Goal: Transaction & Acquisition: Purchase product/service

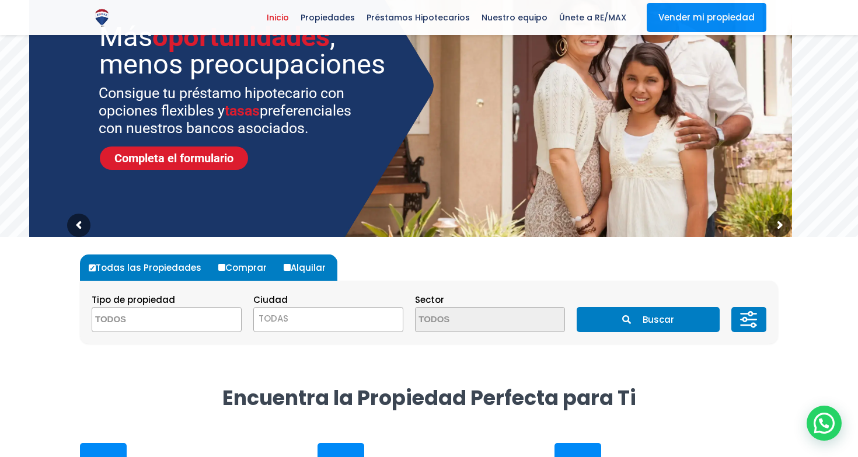
scroll to position [117, 0]
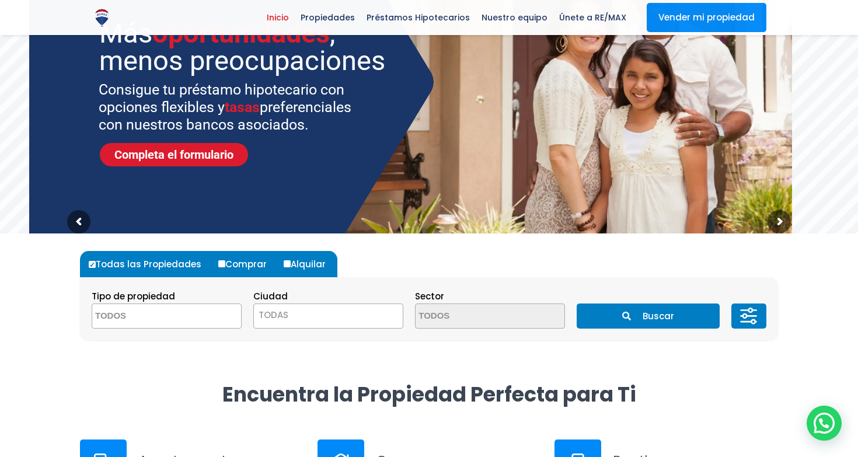
click at [215, 325] on span at bounding box center [167, 316] width 150 height 25
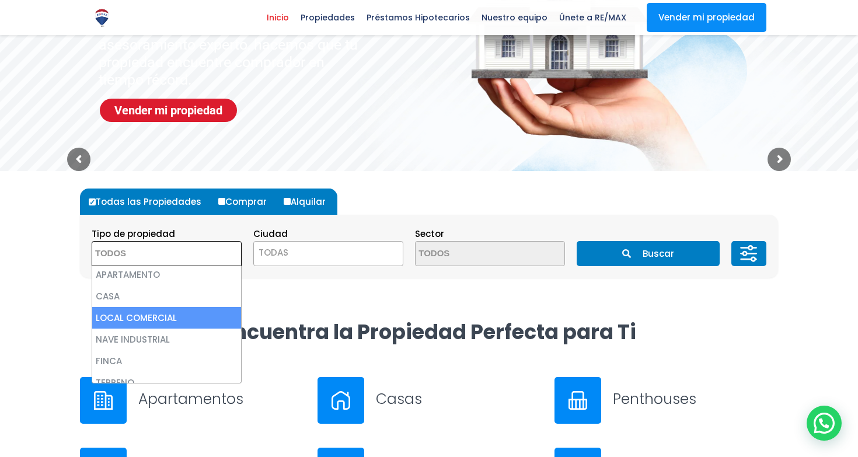
scroll to position [0, 0]
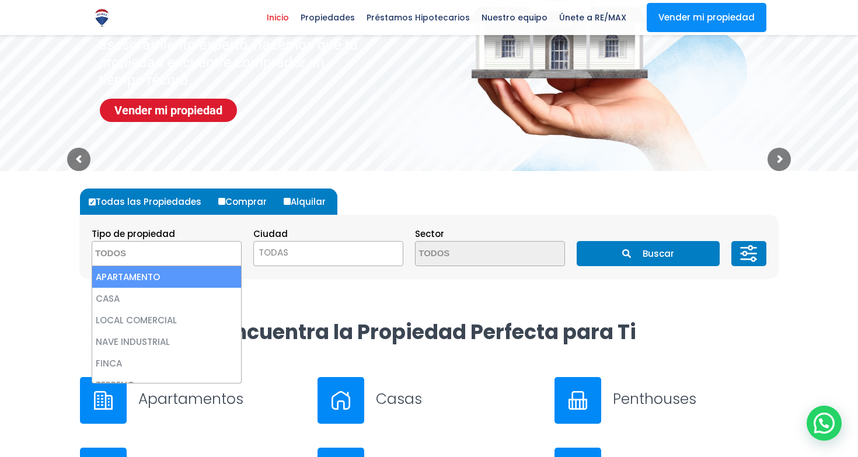
select select "apartment"
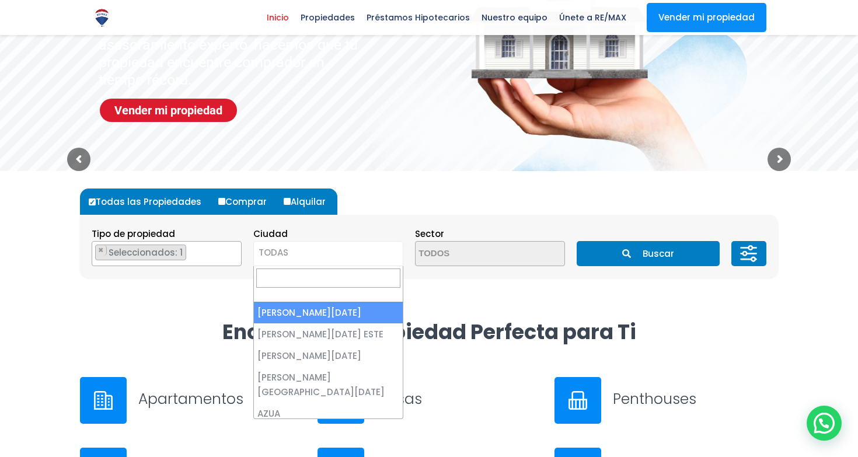
click at [291, 255] on span "TODAS" at bounding box center [328, 253] width 149 height 16
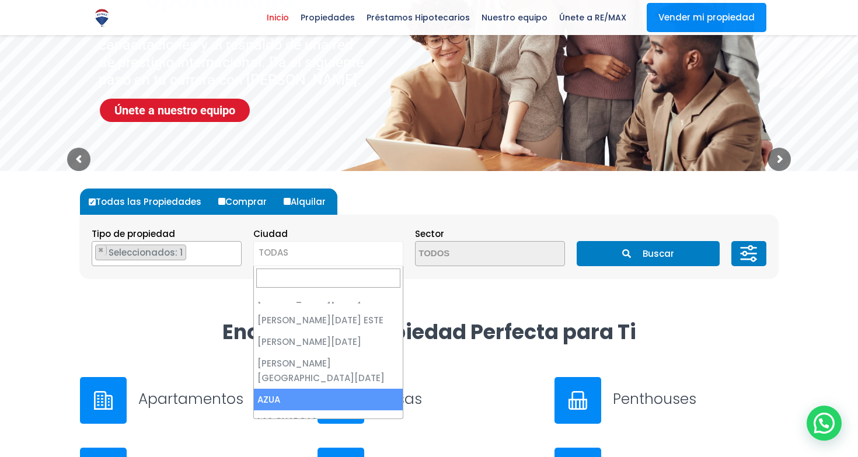
scroll to position [2, 0]
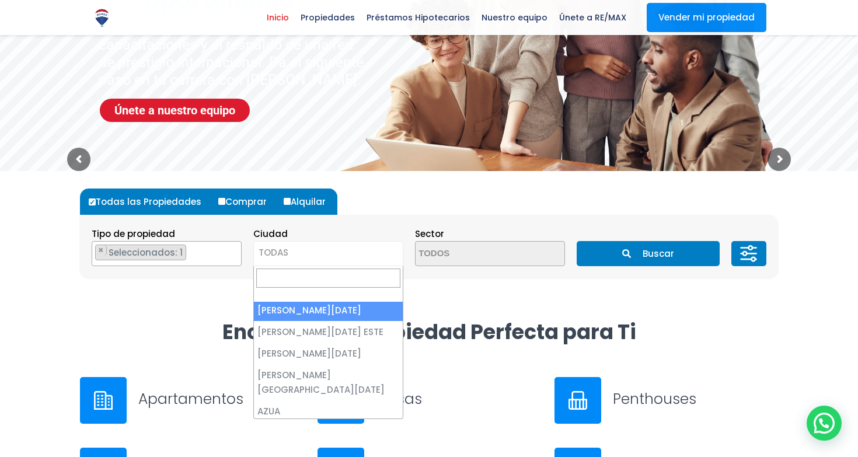
select select "1"
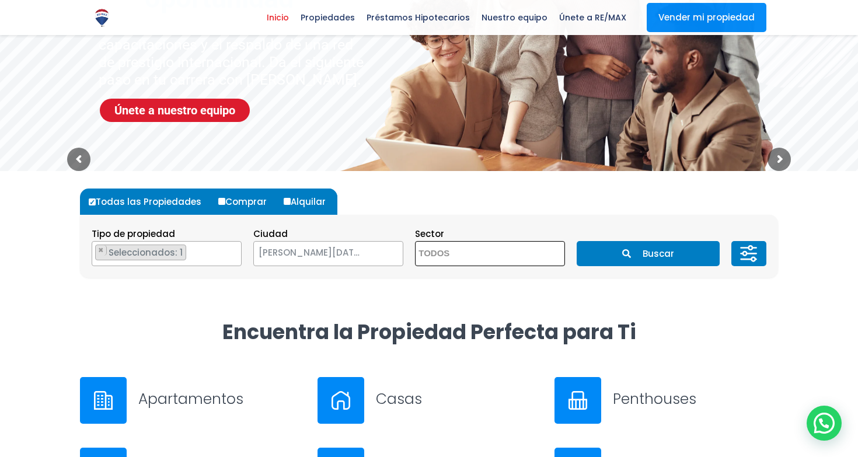
click at [454, 253] on textarea "Search" at bounding box center [472, 254] width 113 height 25
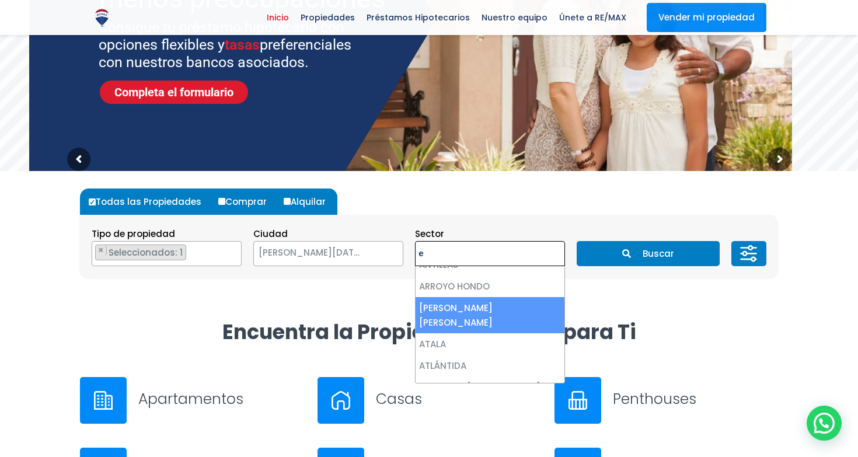
scroll to position [0, 0]
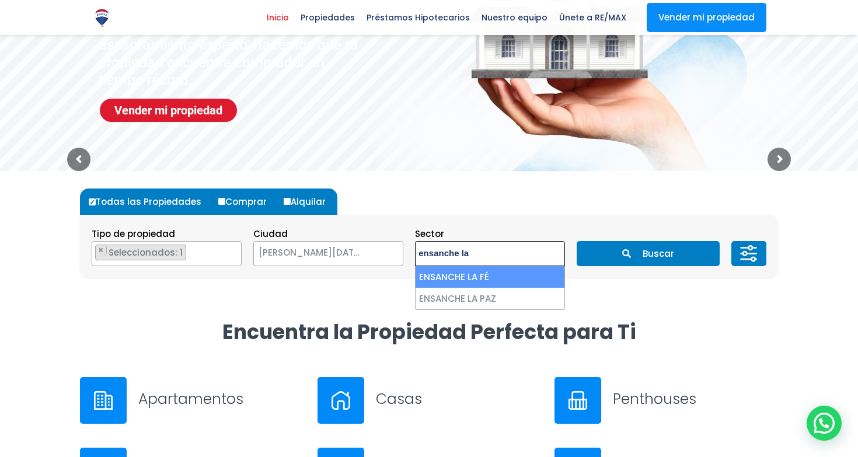
type textarea "ensanche la"
select select "185"
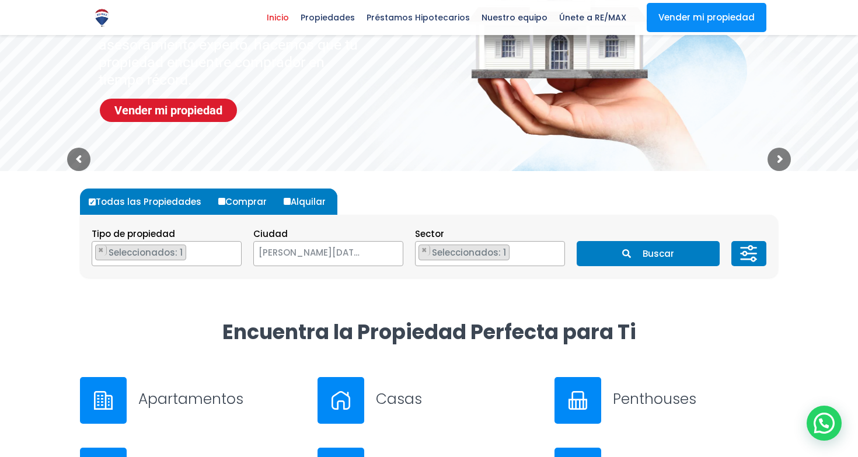
click at [642, 254] on button "Buscar" at bounding box center [648, 253] width 142 height 25
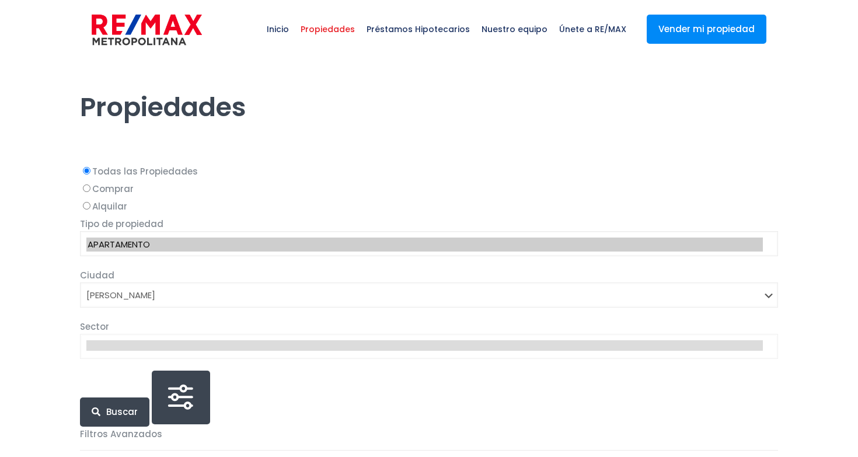
select select "1"
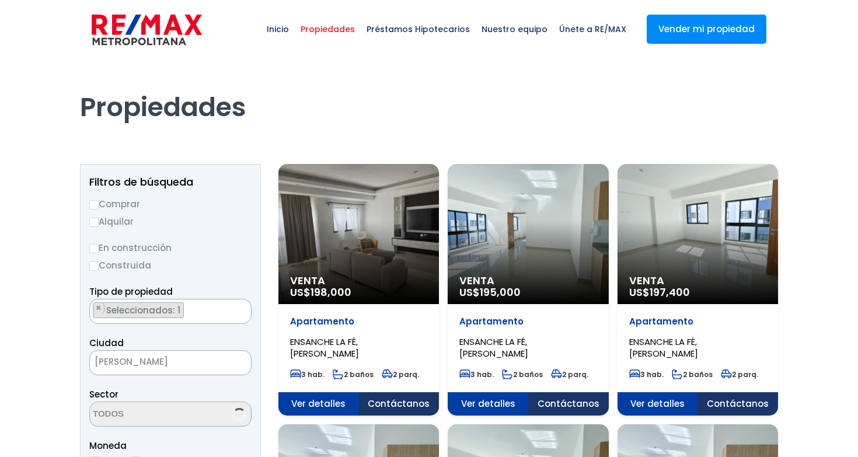
scroll to position [1020, 0]
select select "185"
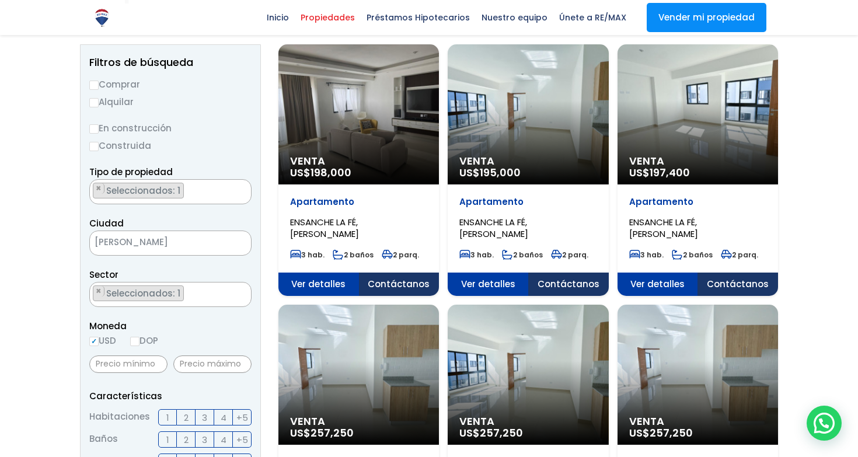
scroll to position [120, 0]
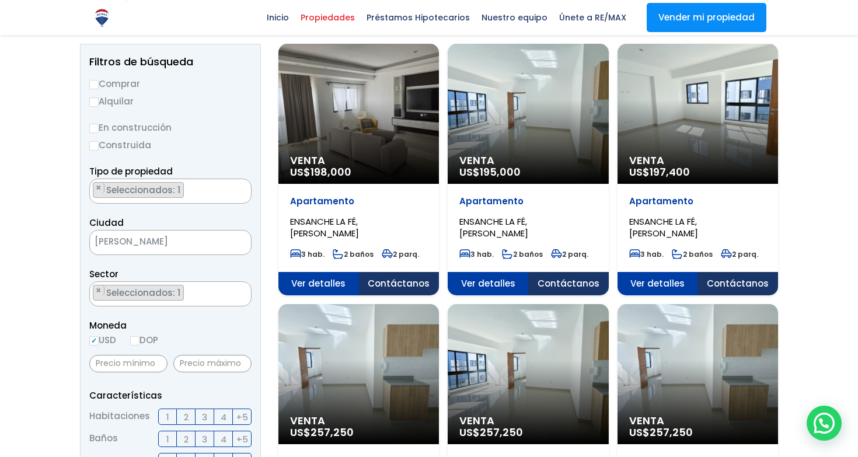
click at [439, 150] on div "Venta US$ 197,400" at bounding box center [358, 114] width 161 height 140
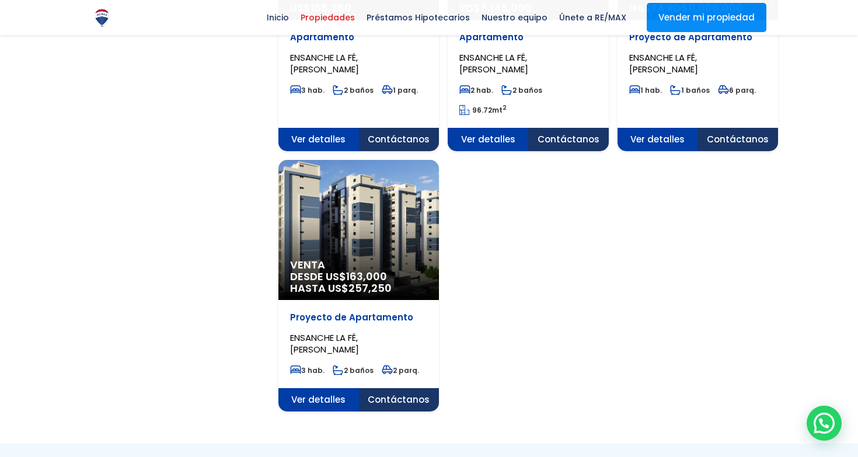
scroll to position [1074, 0]
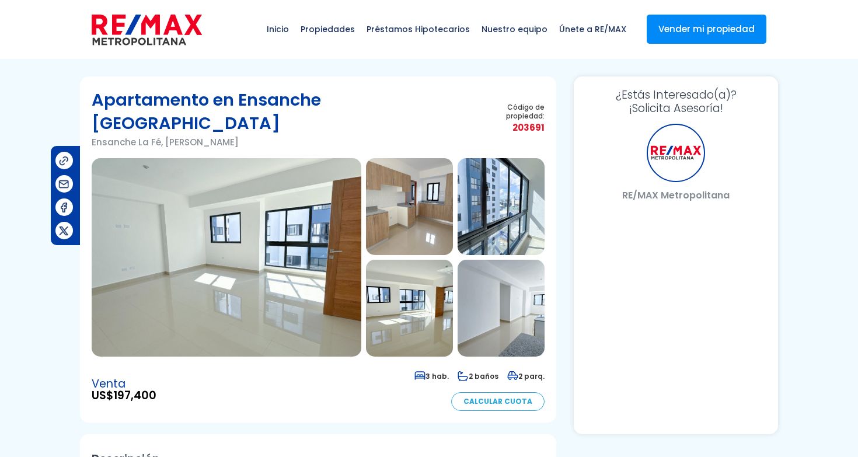
select select "DO"
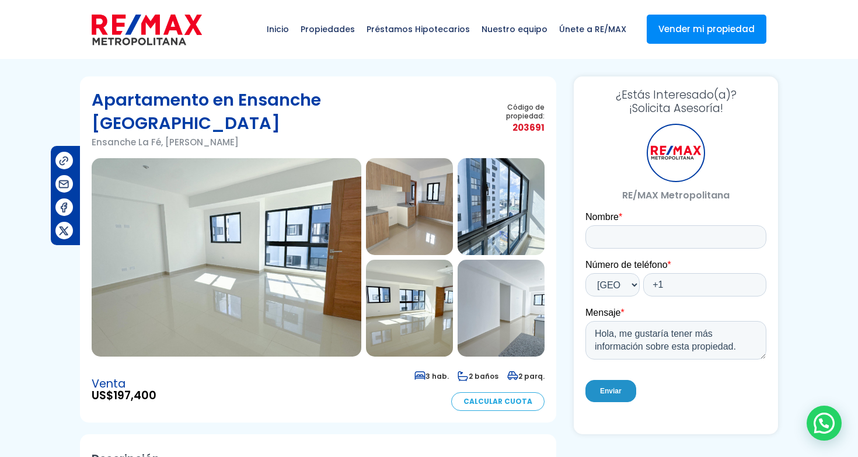
click at [422, 186] on img at bounding box center [409, 206] width 87 height 97
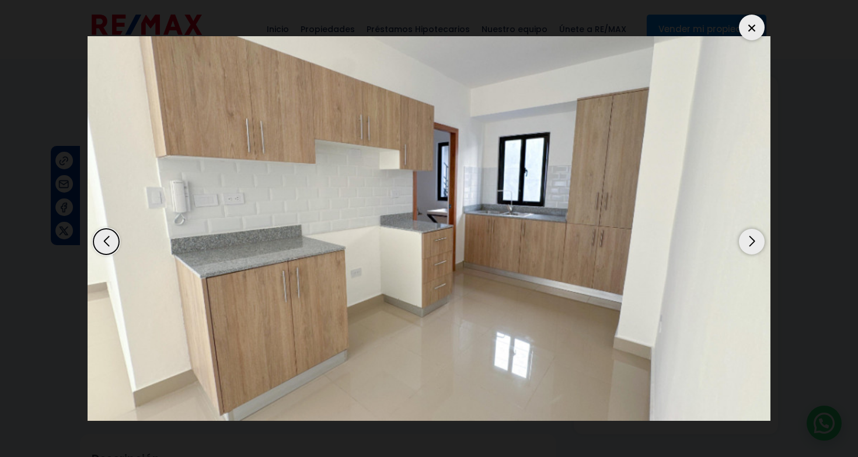
click at [749, 242] on div "Next slide" at bounding box center [752, 242] width 26 height 26
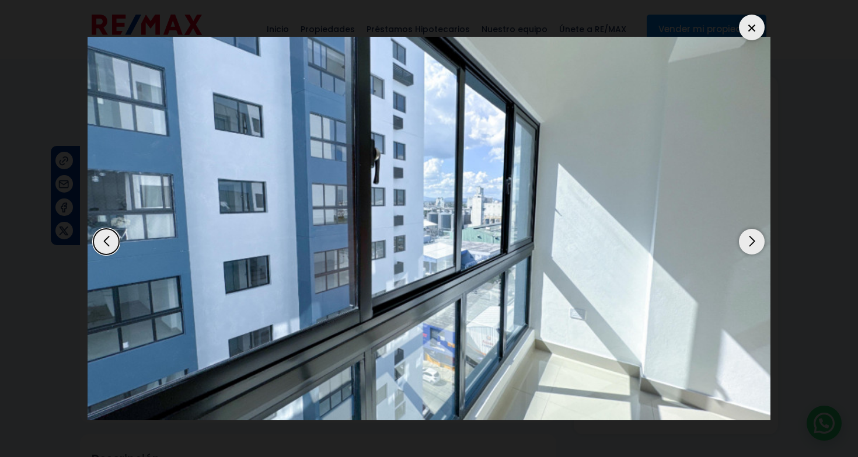
click at [749, 242] on div "Next slide" at bounding box center [752, 242] width 26 height 26
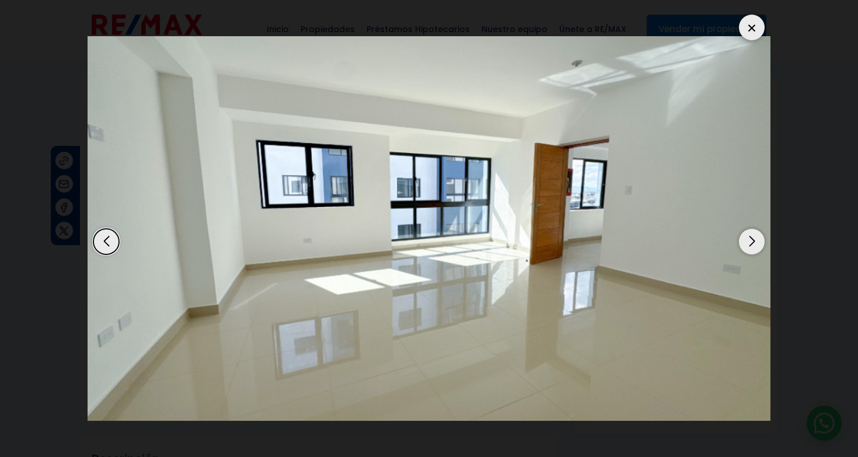
click at [749, 242] on div "Next slide" at bounding box center [752, 242] width 26 height 26
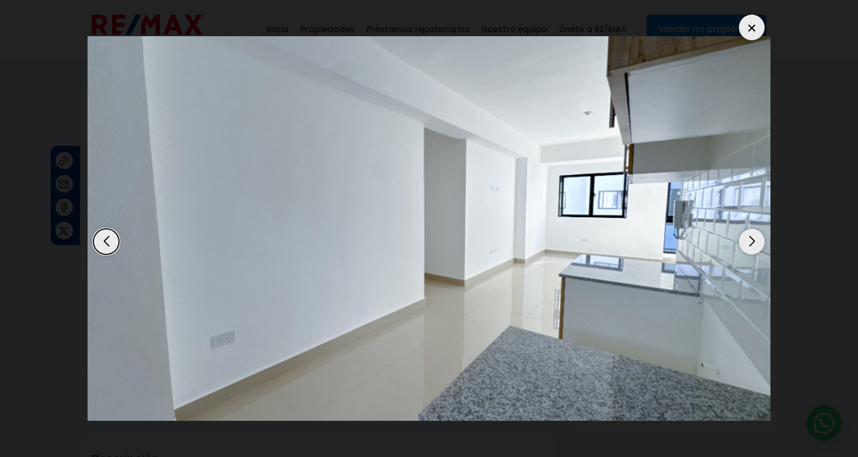
click at [749, 242] on div "Next slide" at bounding box center [752, 242] width 26 height 26
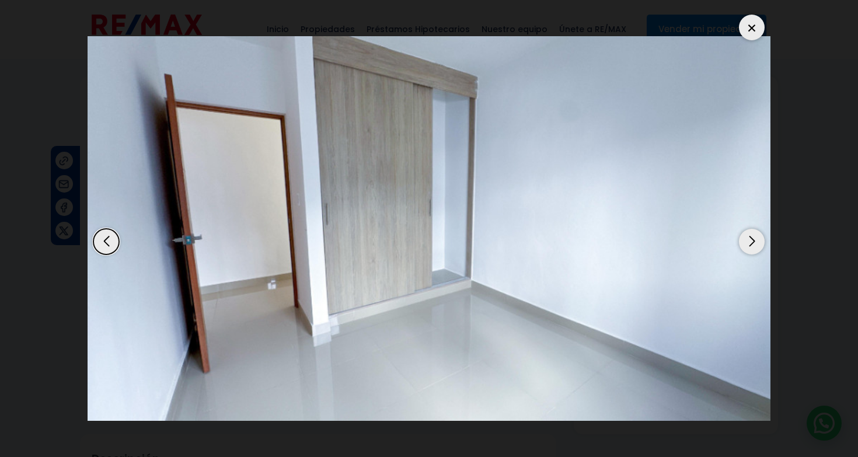
click at [749, 242] on div "Next slide" at bounding box center [752, 242] width 26 height 26
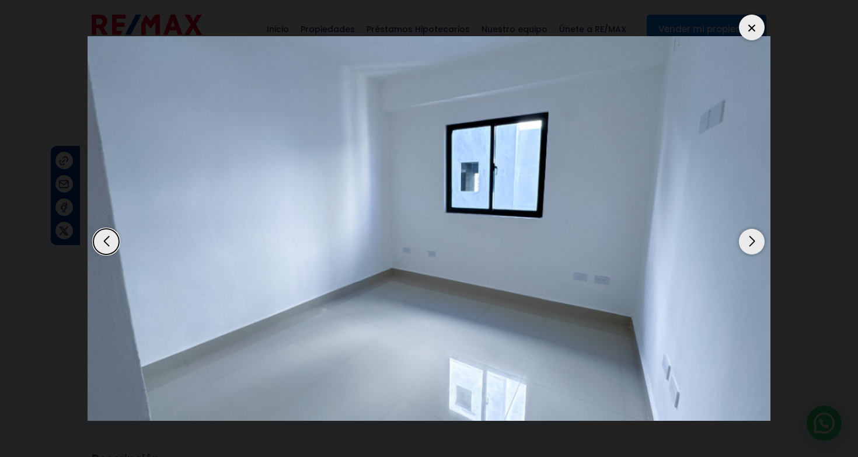
click at [749, 242] on div "Next slide" at bounding box center [752, 242] width 26 height 26
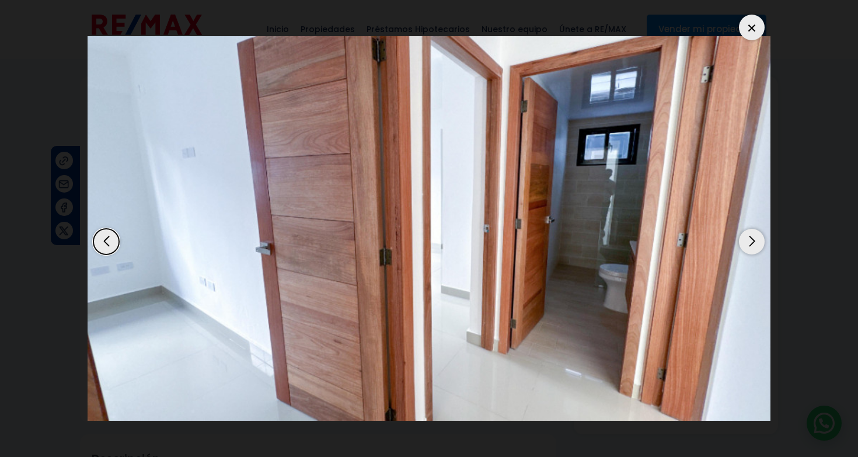
click at [749, 242] on div "Next slide" at bounding box center [752, 242] width 26 height 26
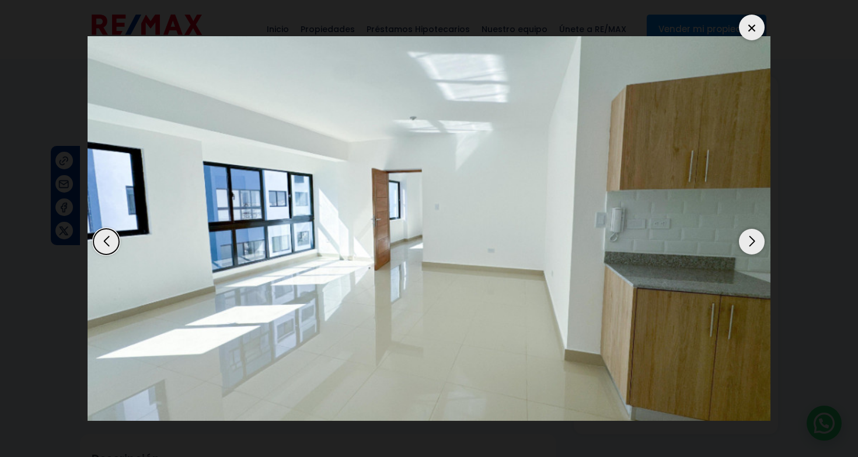
click at [749, 242] on div "Next slide" at bounding box center [752, 242] width 26 height 26
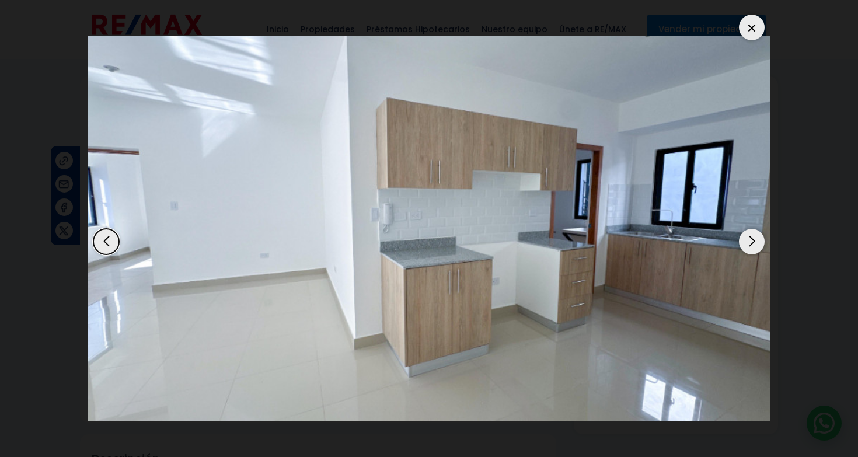
click at [749, 242] on div "Next slide" at bounding box center [752, 242] width 26 height 26
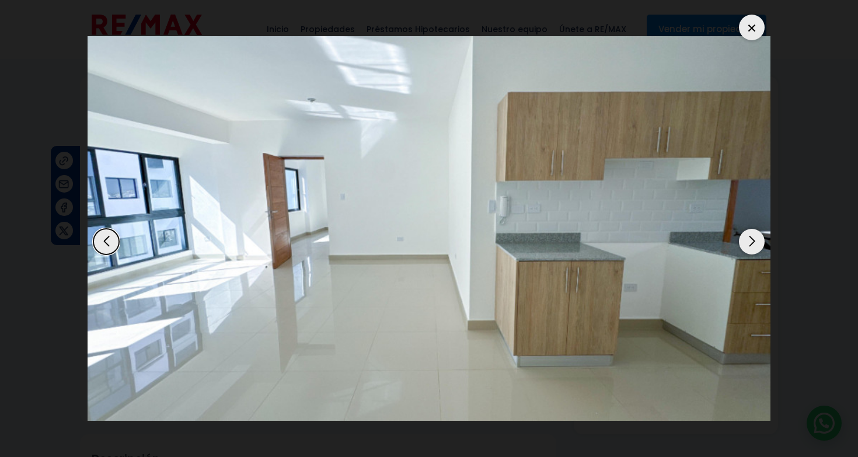
click at [751, 25] on div at bounding box center [752, 28] width 26 height 26
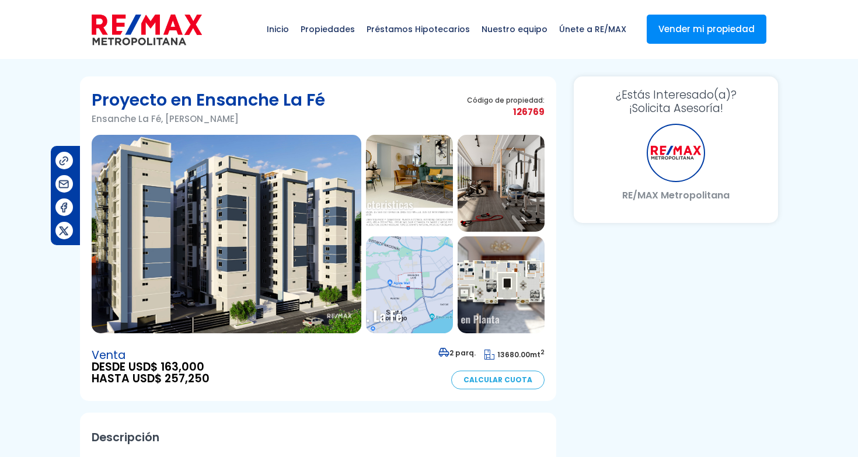
click at [310, 388] on div "Venta DESDE USD$ 163,000 HASTA USD$ 257,250 2 parq. 13680.00 mt 2 Calcular Cuota" at bounding box center [318, 367] width 453 height 44
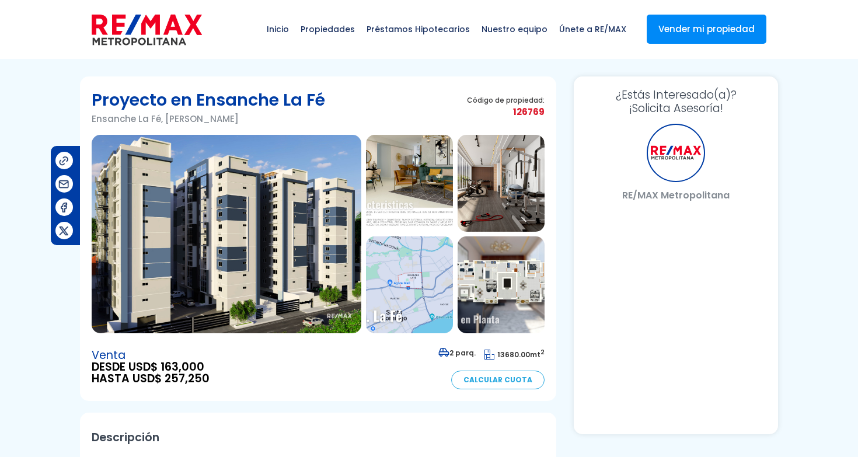
select select "DO"
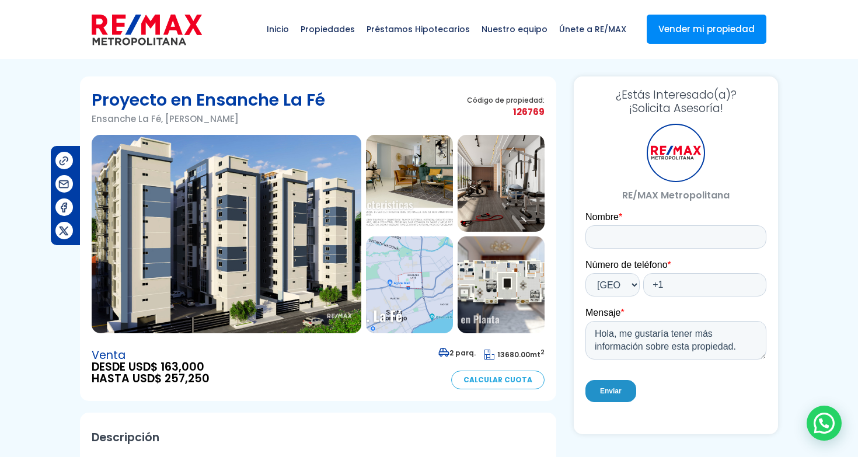
click at [429, 179] on img at bounding box center [409, 183] width 87 height 97
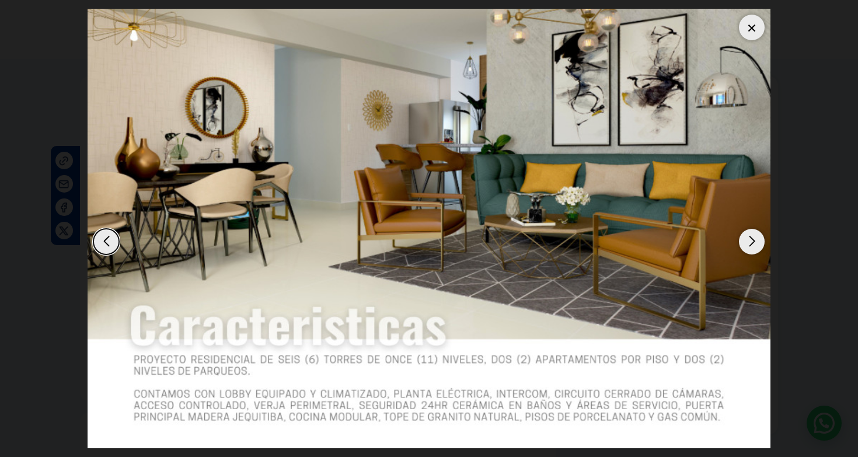
click at [754, 241] on div "Next slide" at bounding box center [752, 242] width 26 height 26
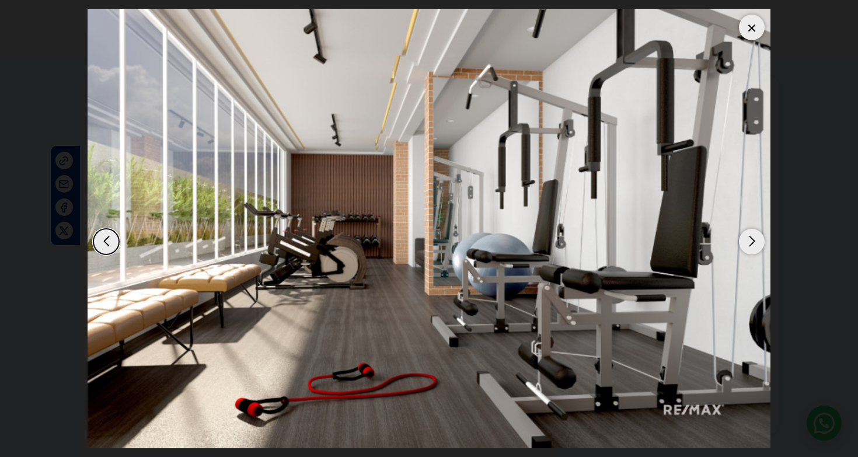
click at [754, 241] on div "Next slide" at bounding box center [752, 242] width 26 height 26
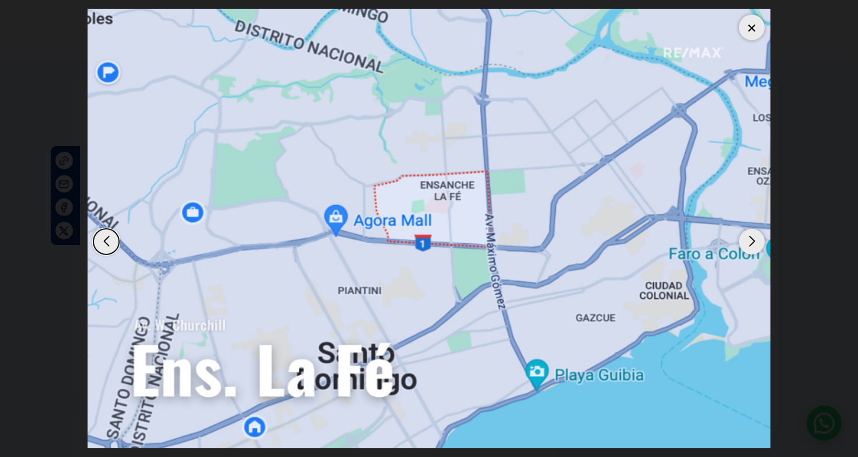
click at [754, 241] on div "Next slide" at bounding box center [752, 242] width 26 height 26
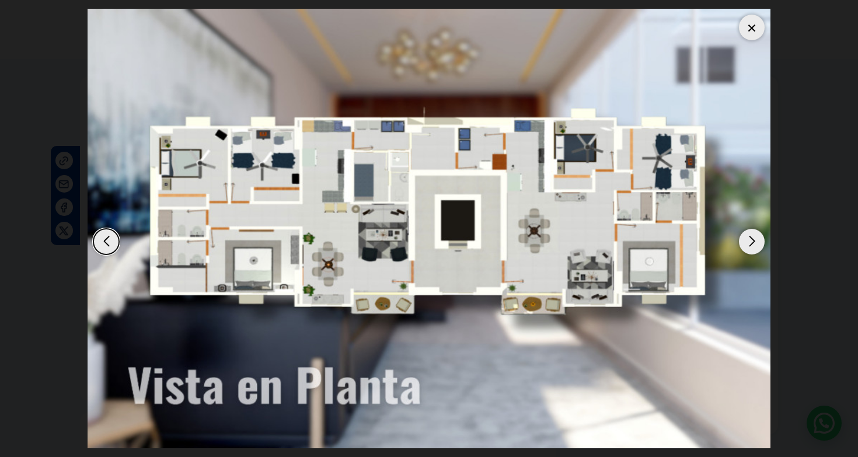
click at [754, 241] on div "Next slide" at bounding box center [752, 242] width 26 height 26
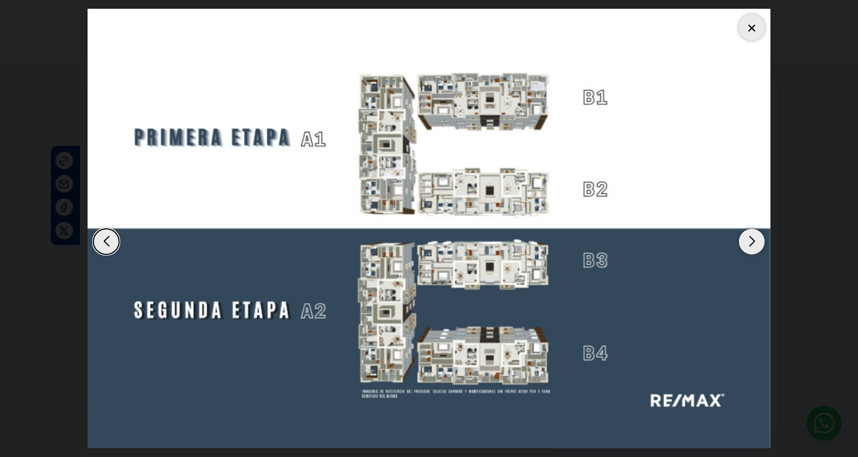
click at [754, 241] on div "Next slide" at bounding box center [752, 242] width 26 height 26
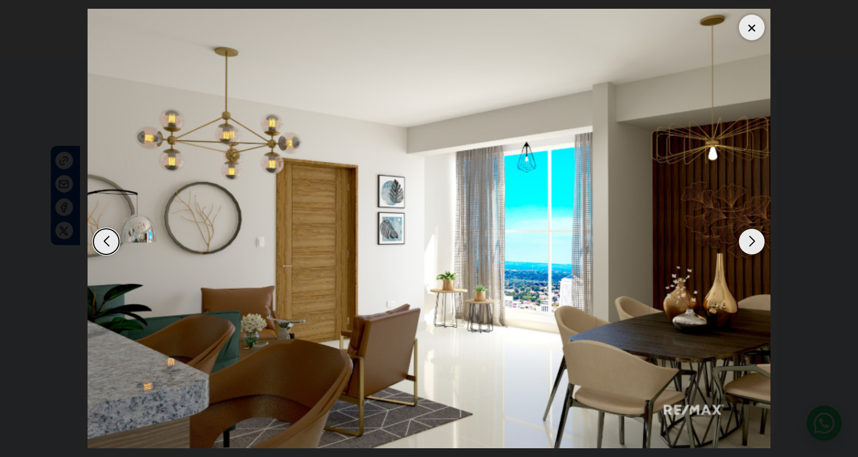
click at [754, 241] on div "Next slide" at bounding box center [752, 242] width 26 height 26
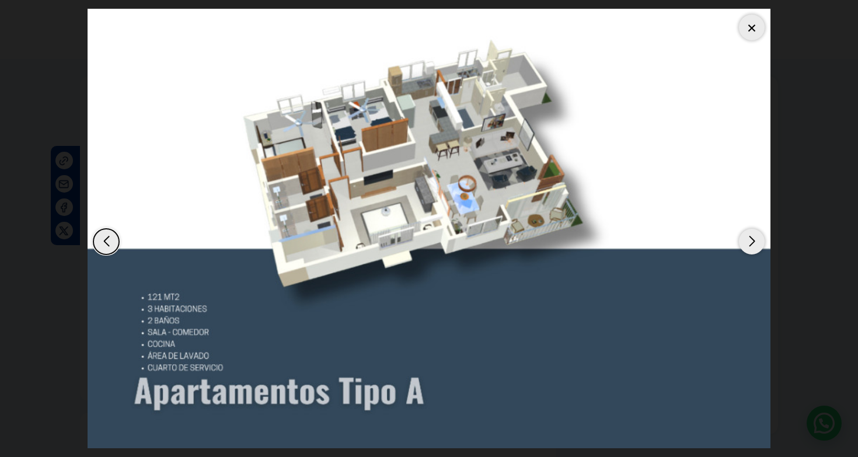
click at [754, 241] on div "Next slide" at bounding box center [752, 242] width 26 height 26
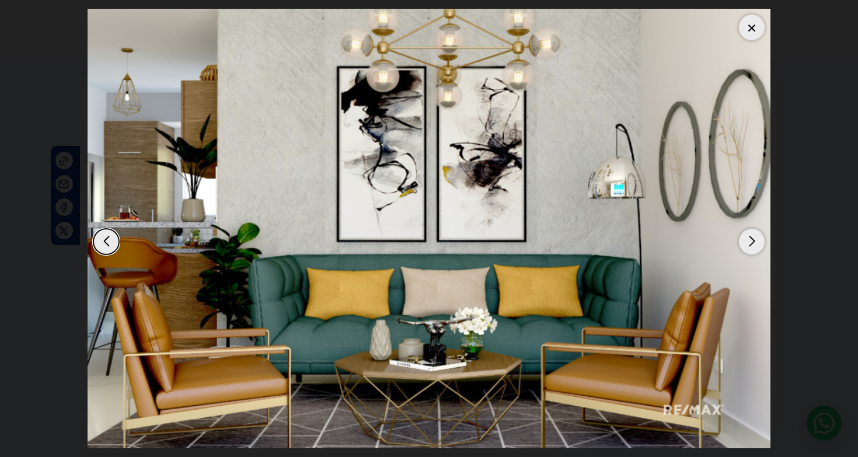
click at [754, 241] on div "Next slide" at bounding box center [752, 242] width 26 height 26
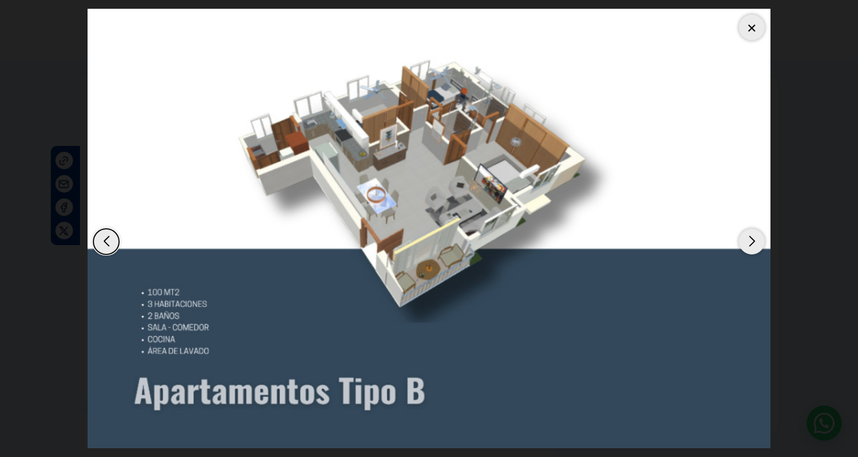
click at [750, 26] on div at bounding box center [752, 28] width 26 height 26
